Goal: Navigation & Orientation: Go to known website

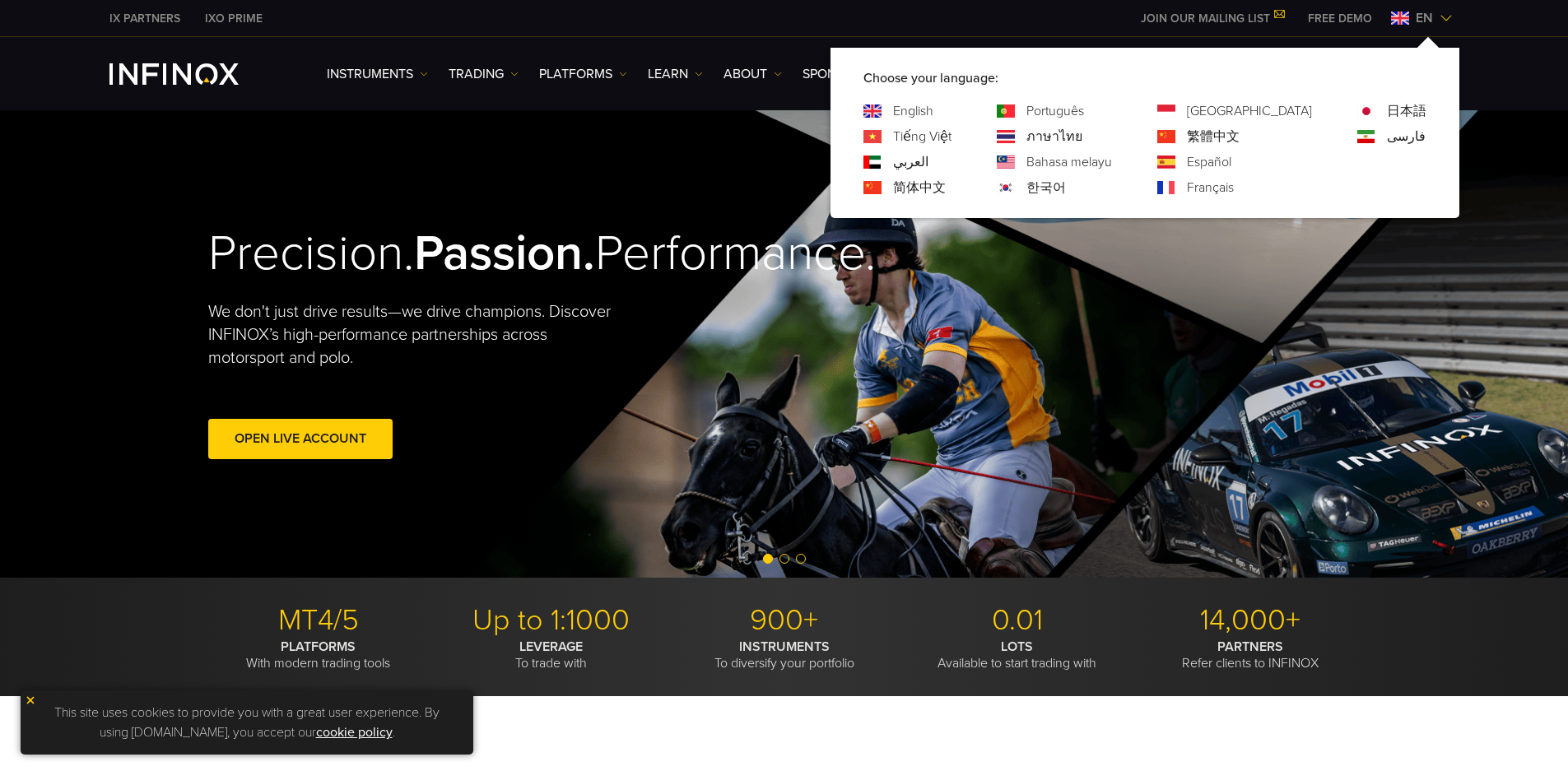
click at [1066, 192] on link "한국어" at bounding box center [1046, 188] width 40 height 20
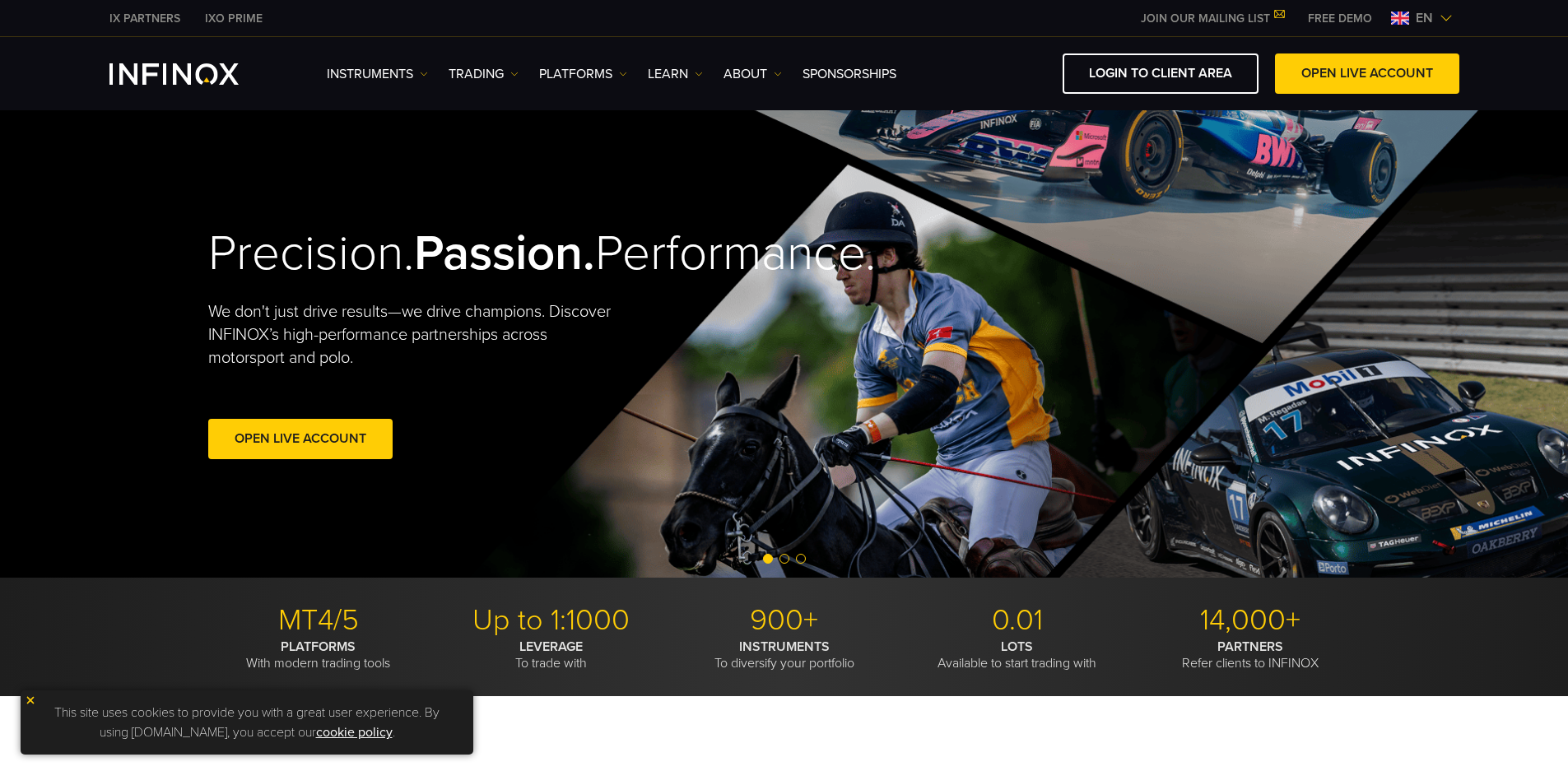
click at [1409, 21] on span "en" at bounding box center [1424, 18] width 31 height 20
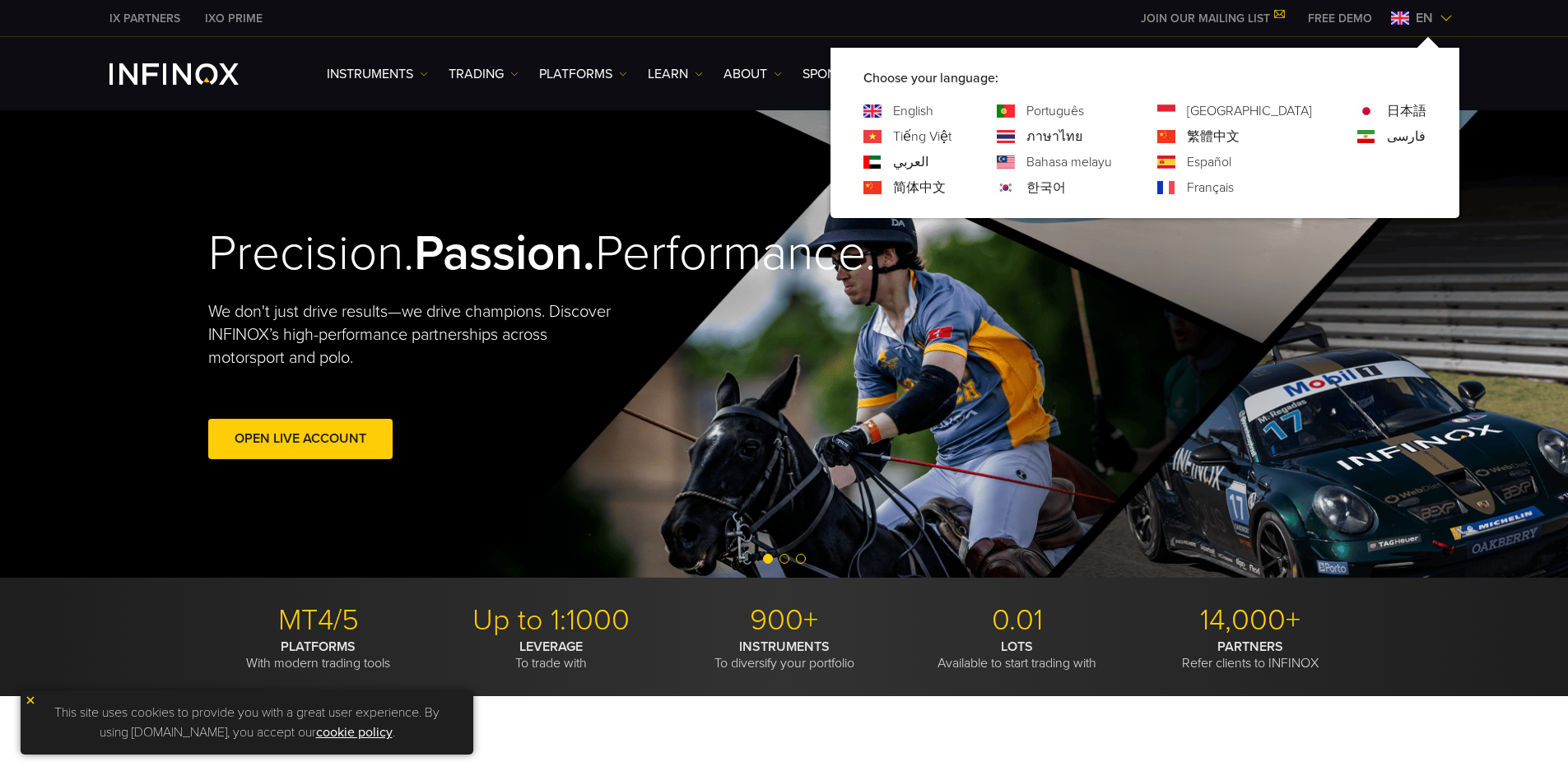
click at [1066, 187] on link "한국어" at bounding box center [1046, 188] width 40 height 20
